Goal: Task Accomplishment & Management: Manage account settings

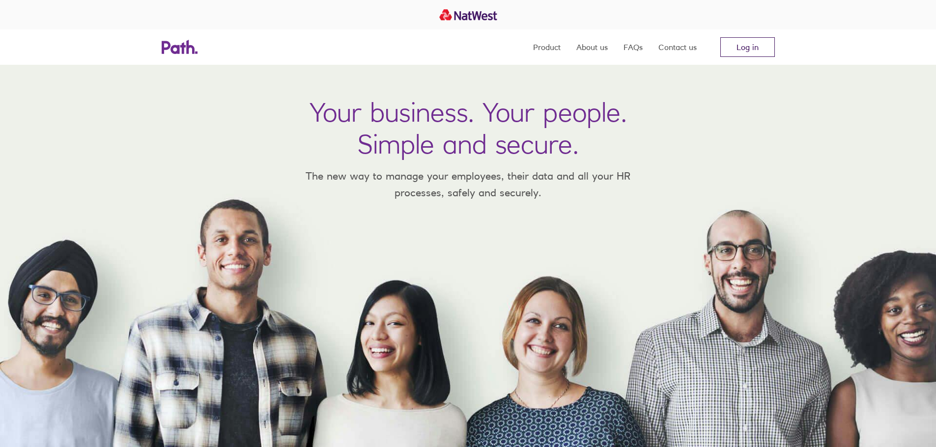
click at [752, 47] on link "Log in" at bounding box center [747, 47] width 55 height 20
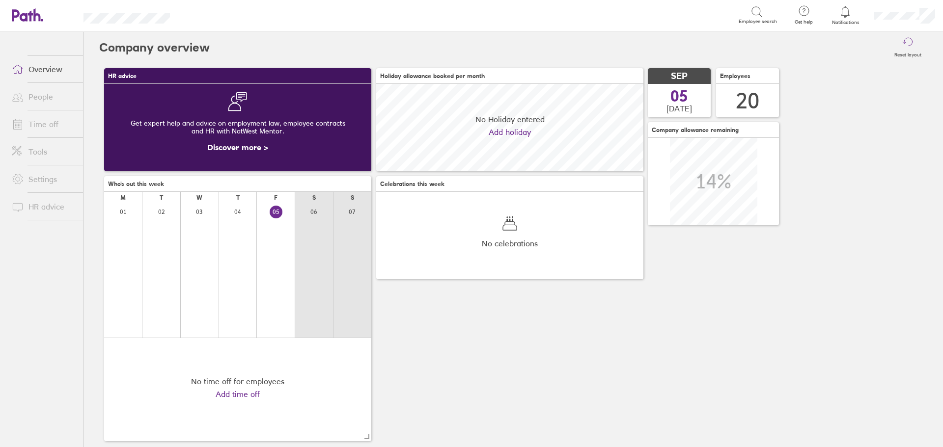
scroll to position [87, 267]
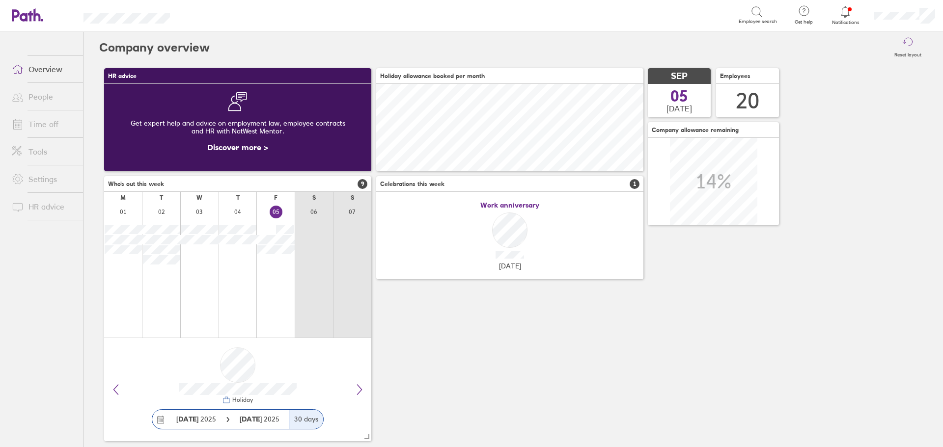
click at [845, 11] on icon at bounding box center [845, 12] width 12 height 12
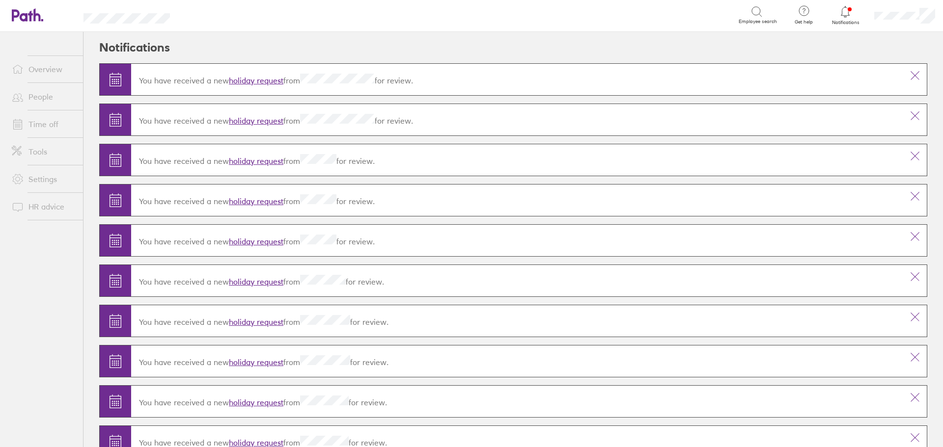
click at [274, 80] on link "holiday request" at bounding box center [256, 81] width 55 height 10
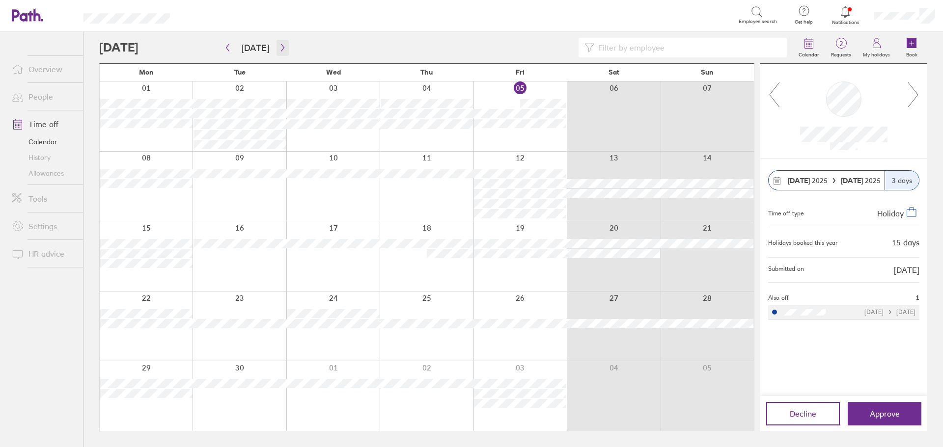
click at [281, 49] on icon "button" at bounding box center [282, 48] width 7 height 8
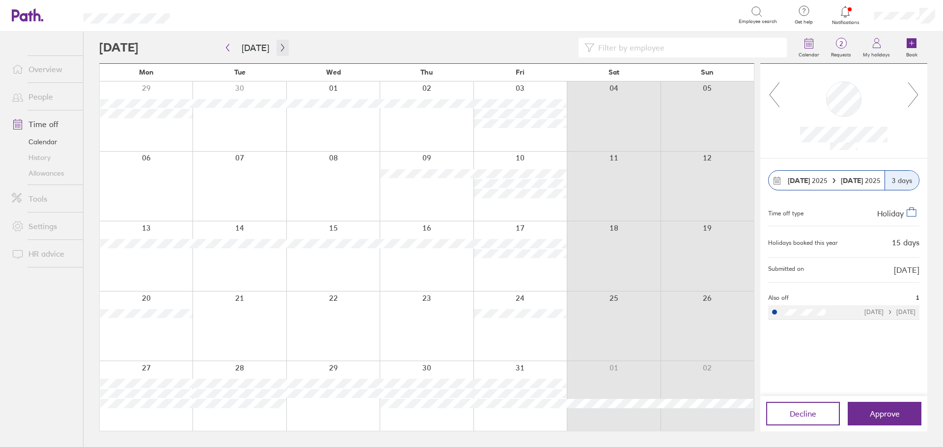
click at [279, 44] on icon "button" at bounding box center [282, 48] width 7 height 8
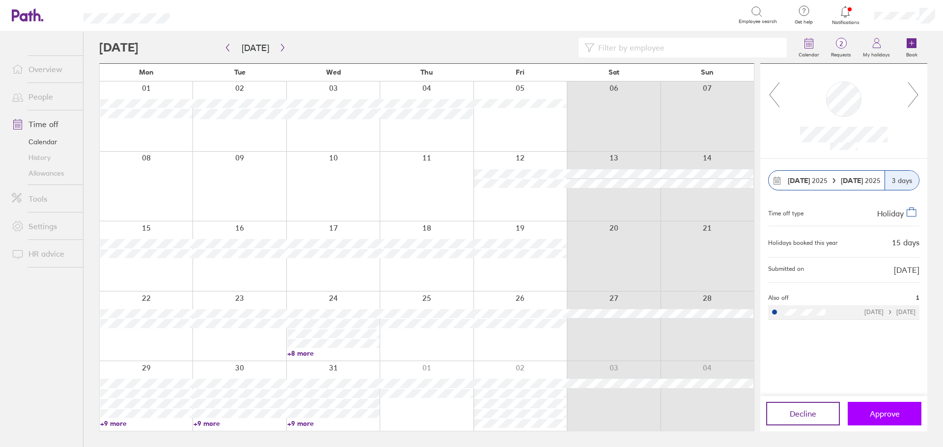
click at [897, 413] on span "Approve" at bounding box center [885, 414] width 30 height 9
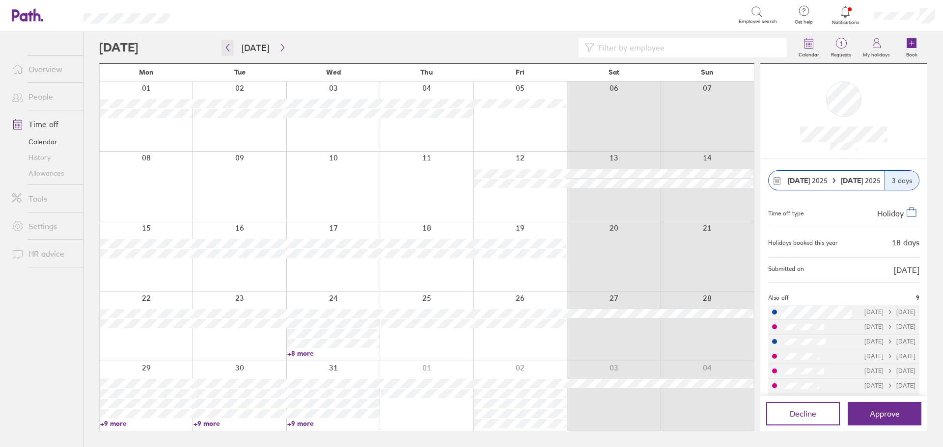
click at [226, 45] on icon "button" at bounding box center [227, 48] width 7 height 8
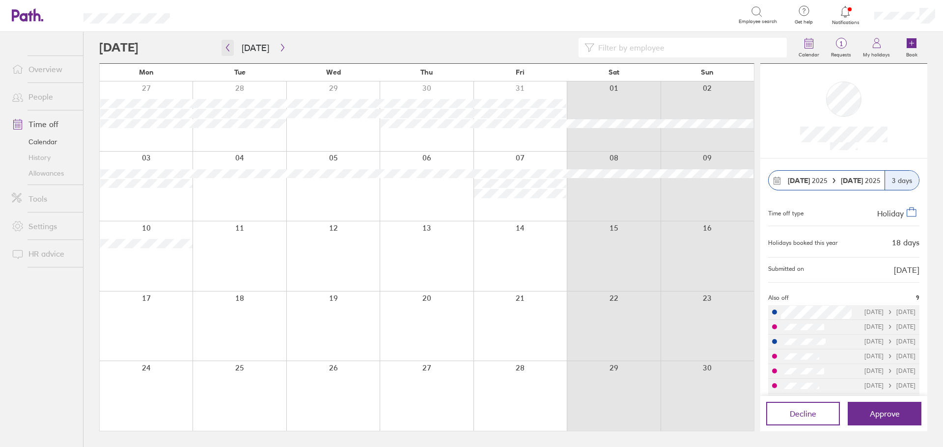
click at [226, 45] on icon "button" at bounding box center [227, 48] width 7 height 8
click at [228, 46] on icon "button" at bounding box center [227, 48] width 7 height 8
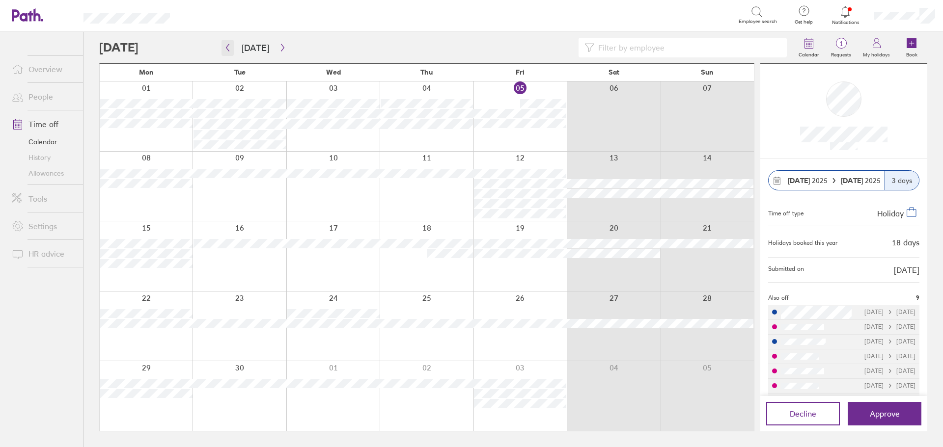
click at [227, 49] on icon "button" at bounding box center [227, 48] width 7 height 8
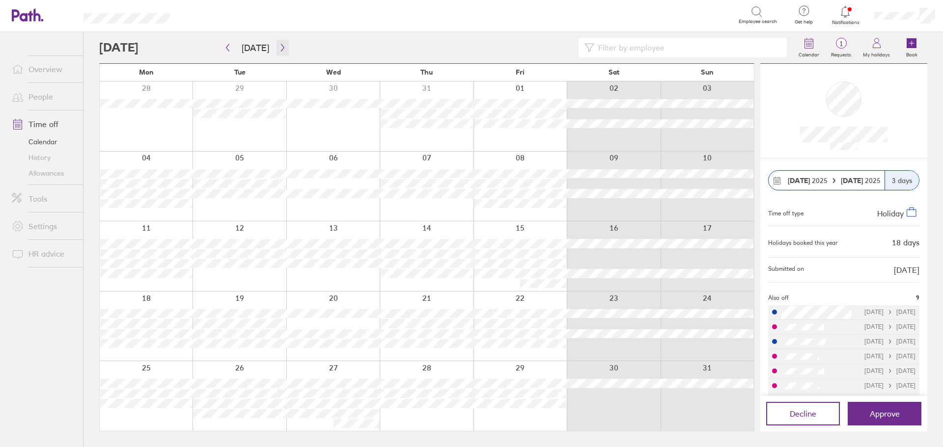
click at [279, 48] on icon "button" at bounding box center [282, 48] width 7 height 8
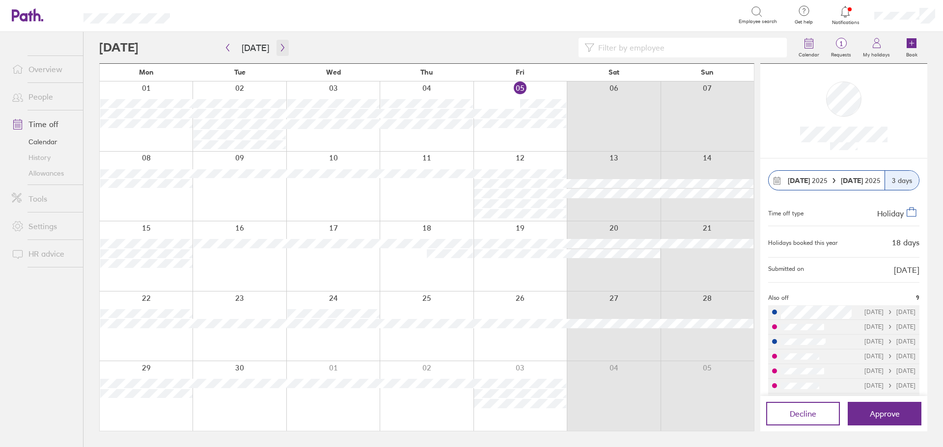
click at [279, 47] on icon "button" at bounding box center [282, 48] width 7 height 8
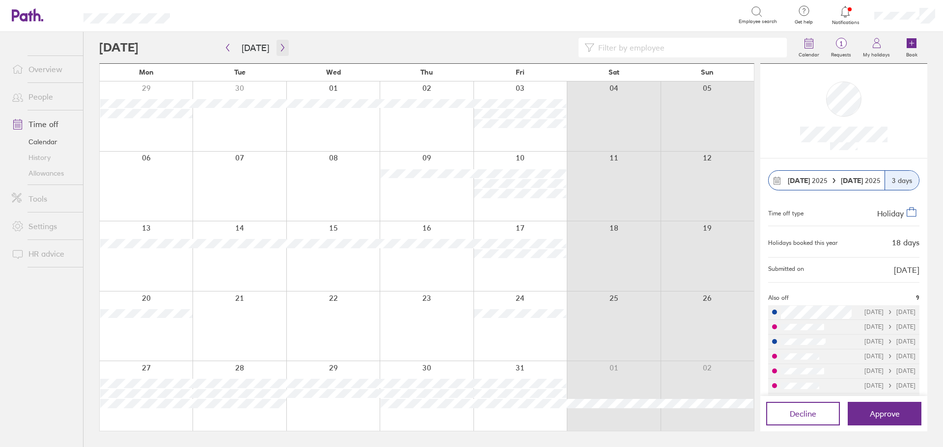
click at [279, 47] on icon "button" at bounding box center [282, 48] width 7 height 8
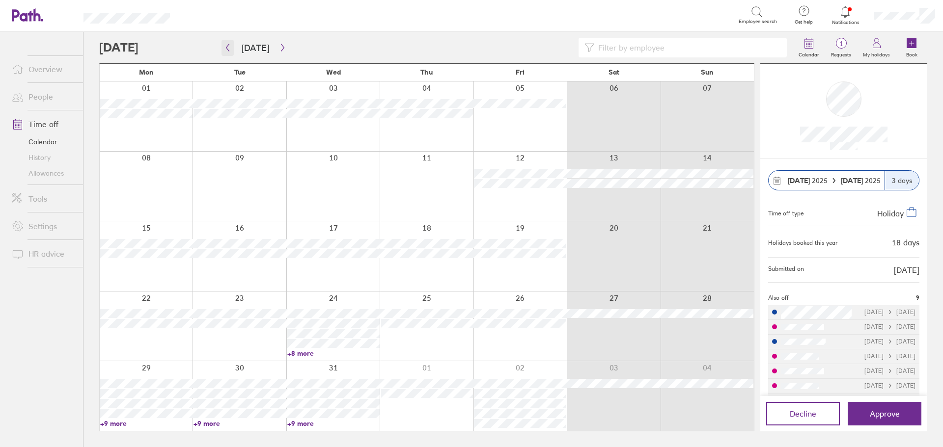
click at [228, 48] on icon "button" at bounding box center [227, 48] width 7 height 8
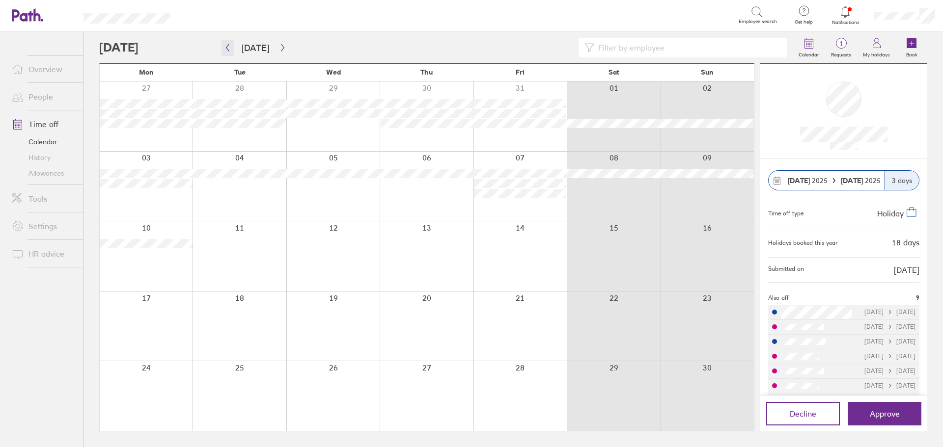
click at [227, 49] on icon "button" at bounding box center [227, 47] width 3 height 7
click at [227, 48] on icon "button" at bounding box center [227, 48] width 7 height 8
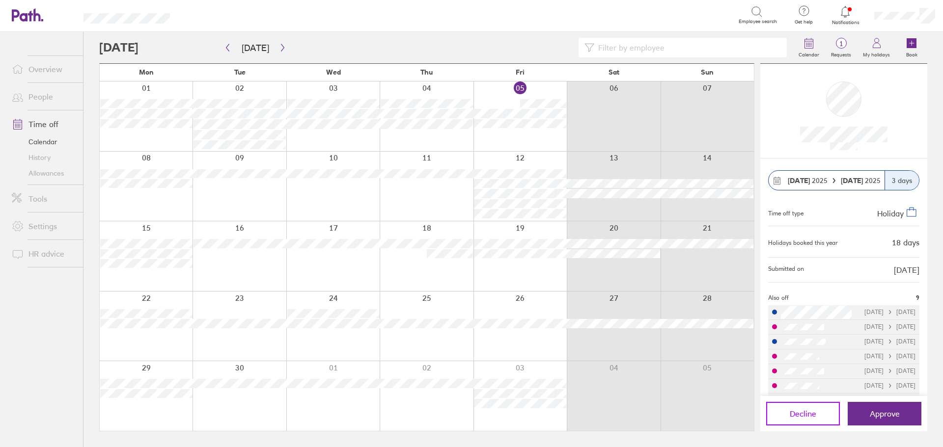
click at [809, 414] on span "Decline" at bounding box center [803, 414] width 27 height 9
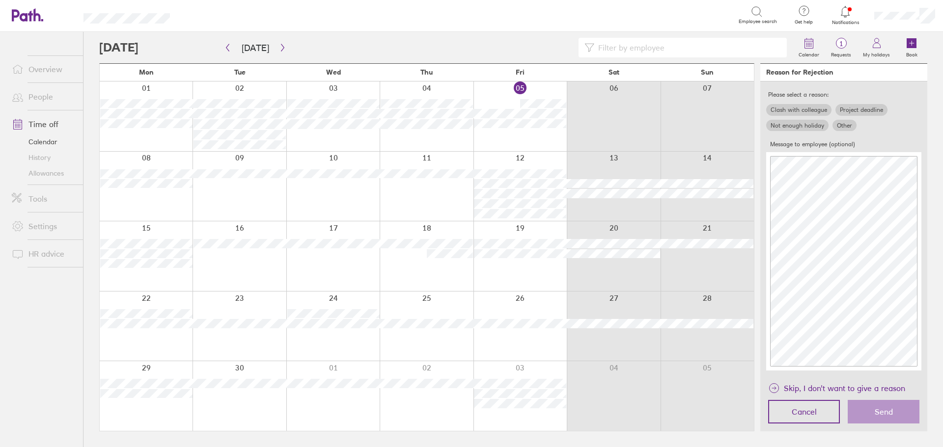
click at [849, 125] on label "Other" at bounding box center [845, 126] width 24 height 12
click at [0, 0] on input "Other" at bounding box center [0, 0] width 0 height 0
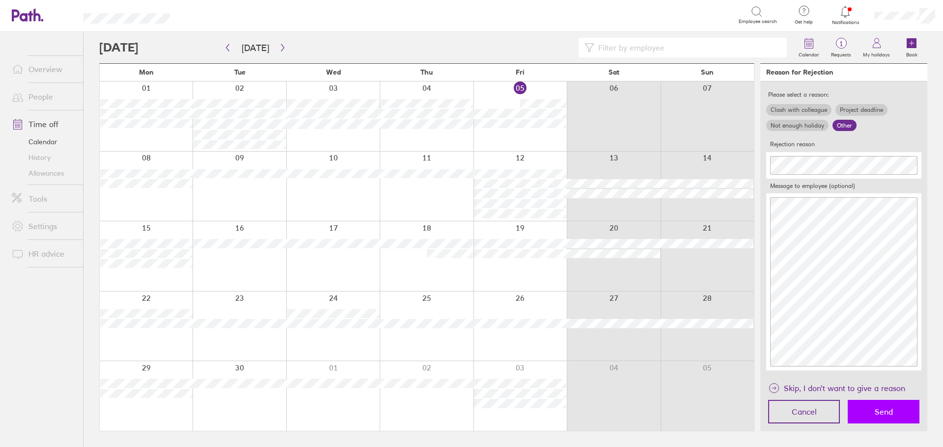
click at [893, 411] on button "Send" at bounding box center [884, 412] width 72 height 24
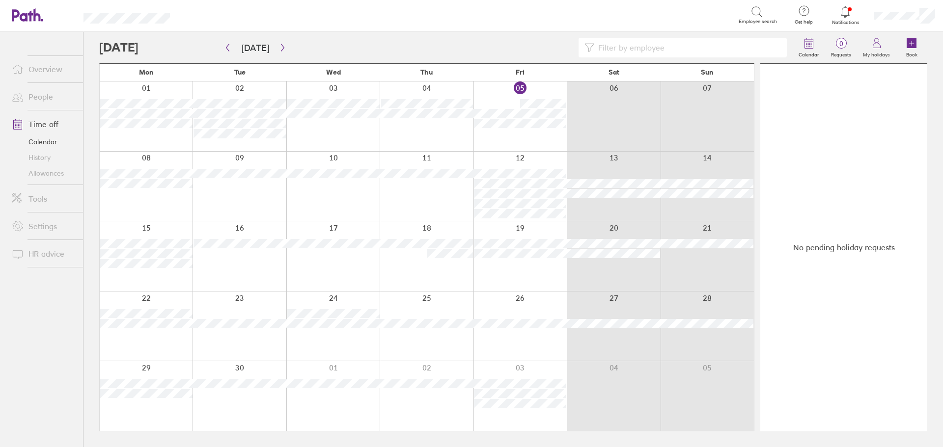
click at [850, 13] on icon at bounding box center [845, 12] width 12 height 12
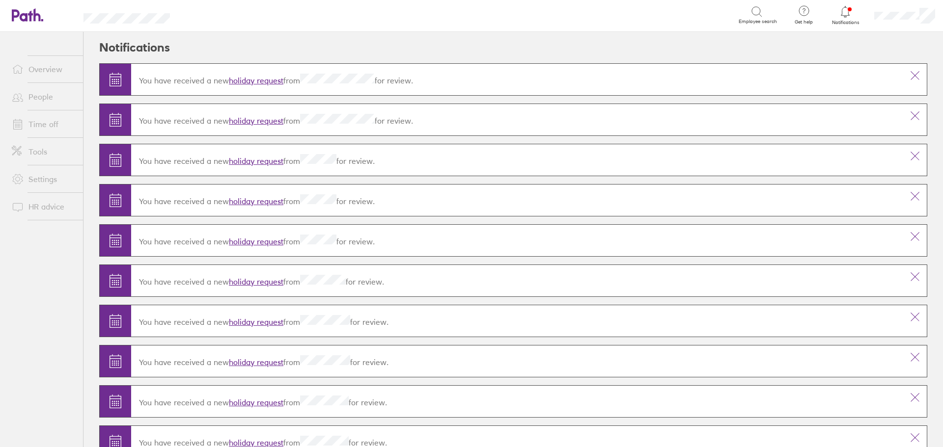
click at [256, 80] on link "holiday request" at bounding box center [256, 81] width 55 height 10
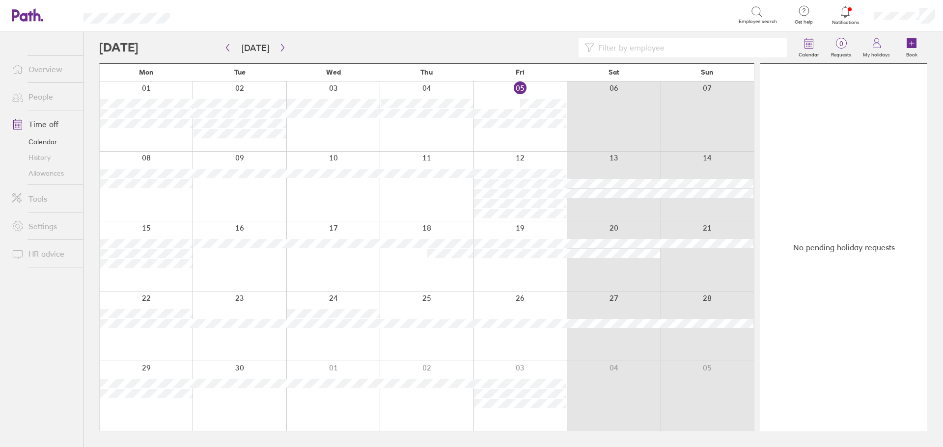
click at [727, 48] on input at bounding box center [687, 47] width 187 height 19
